Goal: Task Accomplishment & Management: Use online tool/utility

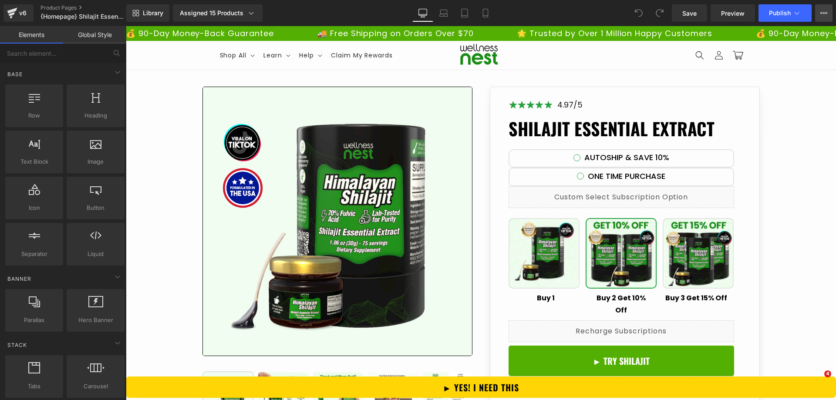
click at [830, 14] on button "View Live Page View with current Template Save Template to Library Schedule Pub…" at bounding box center [823, 12] width 17 height 17
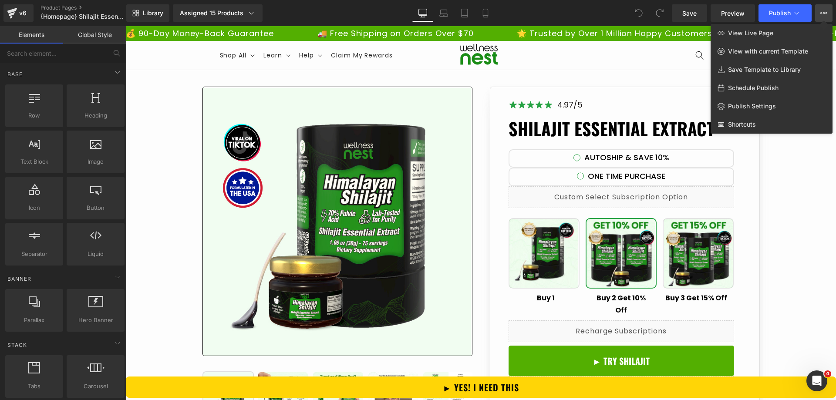
click at [814, 225] on div at bounding box center [481, 213] width 710 height 374
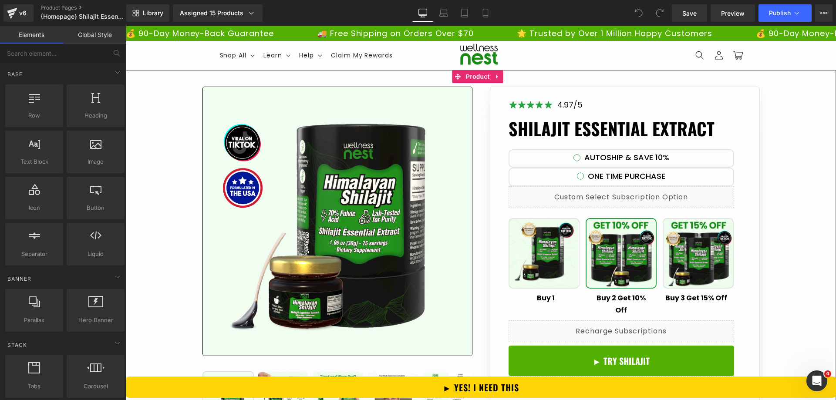
drag, startPoint x: 809, startPoint y: 111, endPoint x: 725, endPoint y: 105, distance: 84.7
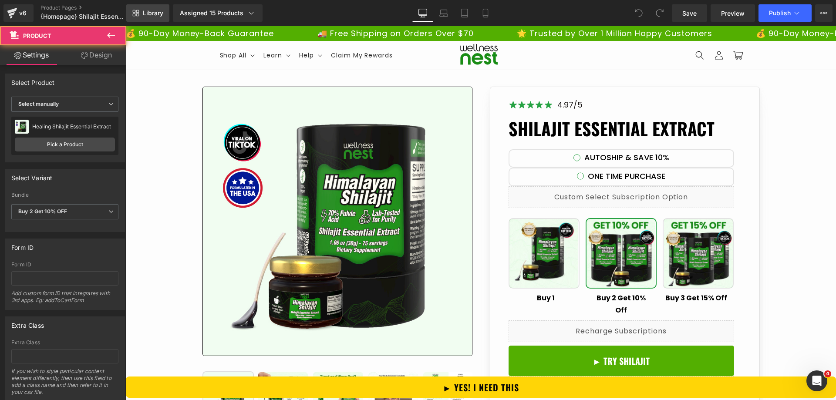
click at [151, 12] on span "Library" at bounding box center [153, 13] width 20 height 8
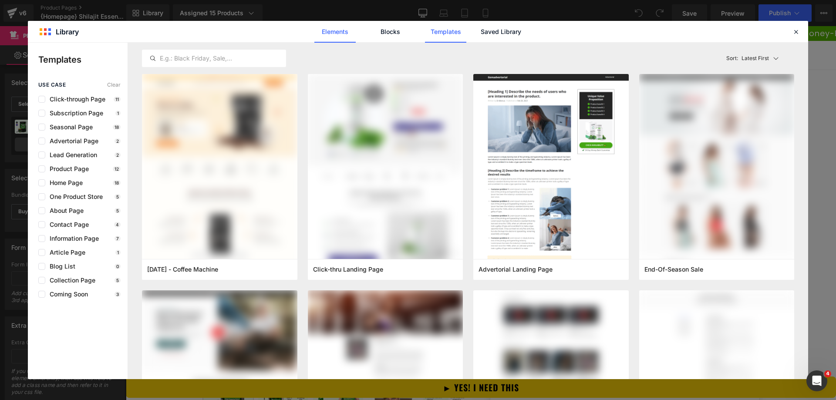
click at [339, 33] on link "Elements" at bounding box center [334, 32] width 41 height 22
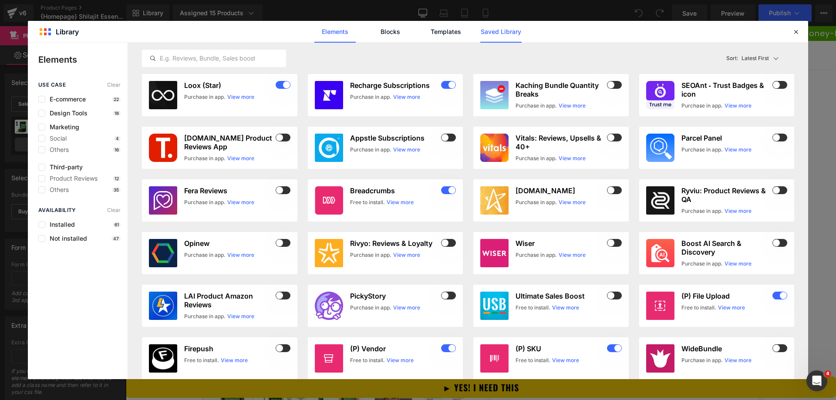
click at [496, 36] on link "Saved Library" at bounding box center [500, 32] width 41 height 22
